Goal: Information Seeking & Learning: Learn about a topic

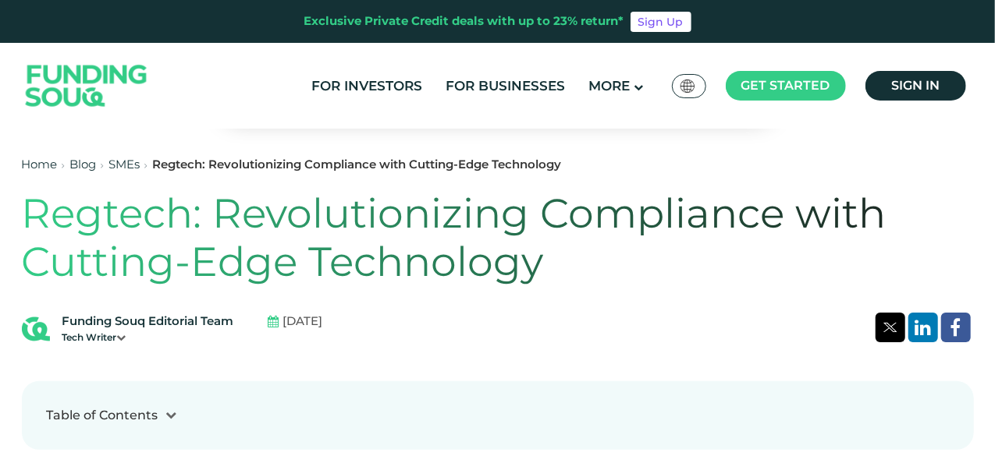
click at [390, 215] on h1 "Regtech: Revolutionizing Compliance with Cutting-Edge Technology" at bounding box center [498, 239] width 952 height 98
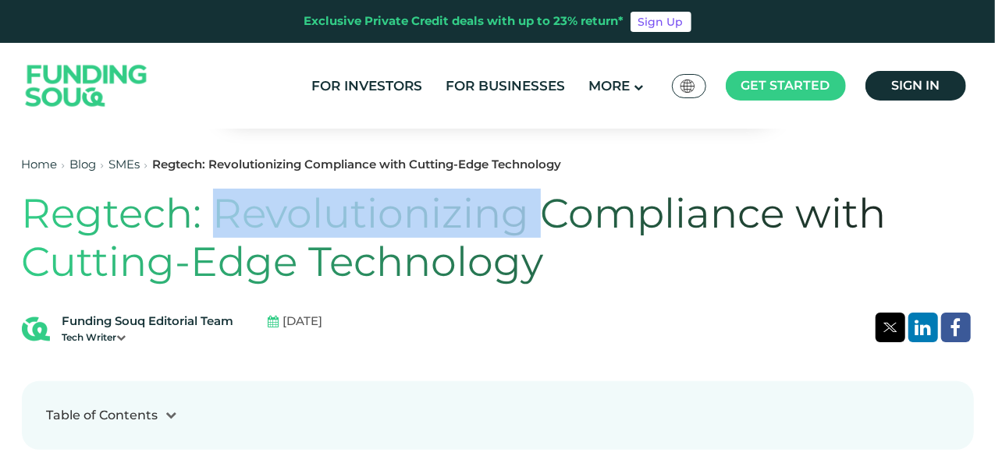
click at [390, 215] on h1 "Regtech: Revolutionizing Compliance with Cutting-Edge Technology" at bounding box center [498, 239] width 952 height 98
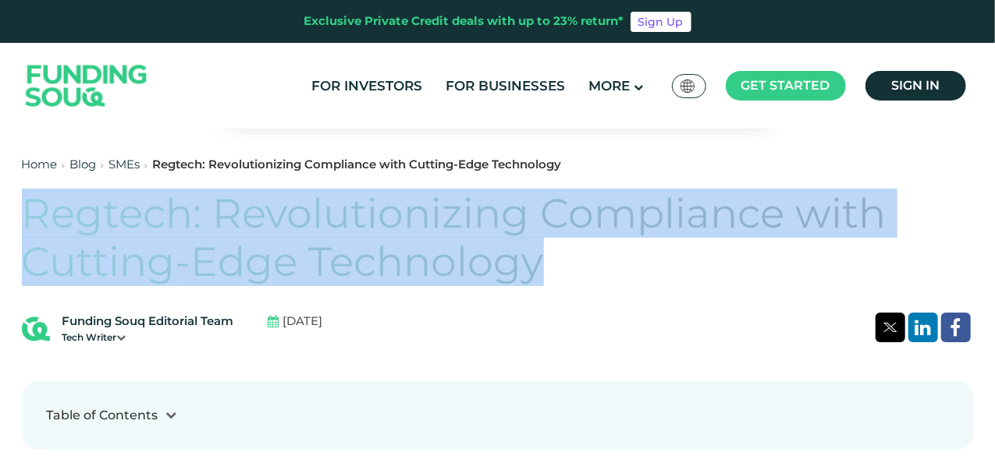
click at [390, 215] on h1 "Regtech: Revolutionizing Compliance with Cutting-Edge Technology" at bounding box center [498, 239] width 952 height 98
drag, startPoint x: 390, startPoint y: 215, endPoint x: 392, endPoint y: 229, distance: 14.1
click at [391, 228] on h1 "Regtech: Revolutionizing Compliance with Cutting-Edge Technology" at bounding box center [498, 239] width 952 height 98
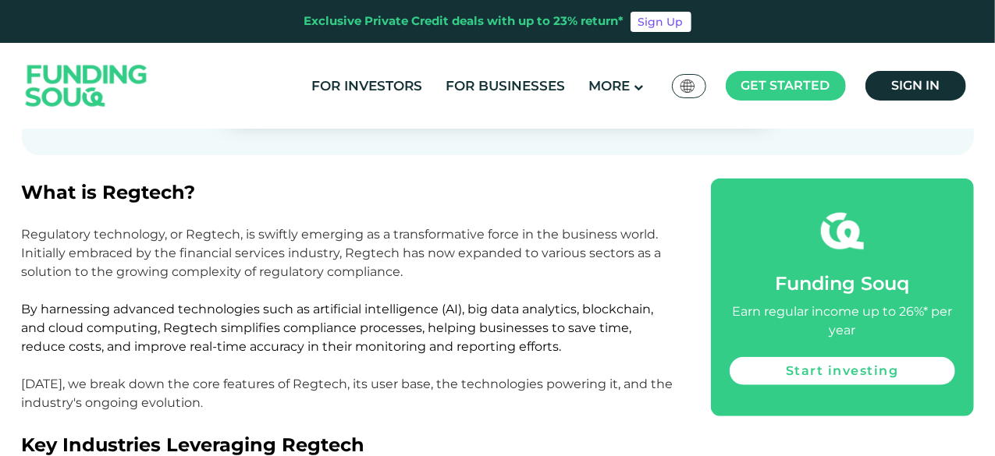
scroll to position [624, 0]
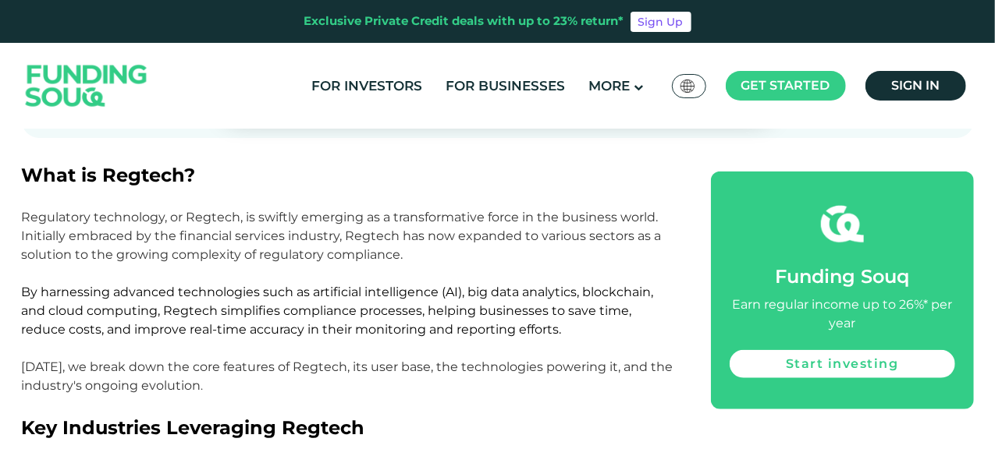
click at [392, 227] on p "Regulatory technology, or Regtech, is swiftly emerging as a transformative forc…" at bounding box center [349, 227] width 655 height 75
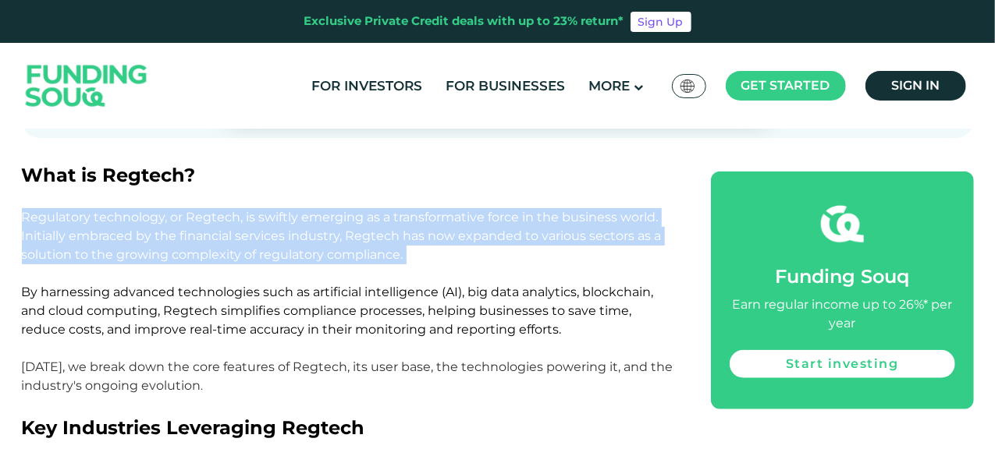
click at [392, 227] on p "Regulatory technology, or Regtech, is swiftly emerging as a transformative forc…" at bounding box center [349, 227] width 655 height 75
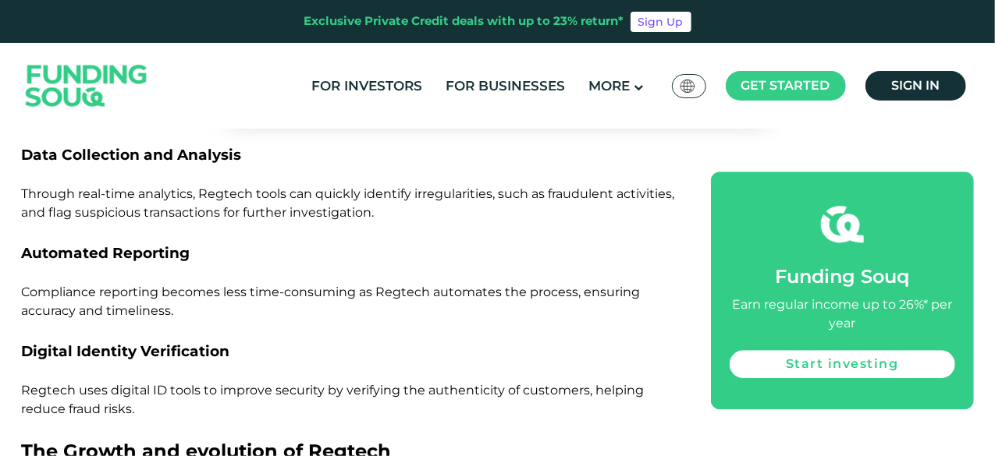
scroll to position [2029, 0]
